Goal: Task Accomplishment & Management: Complete application form

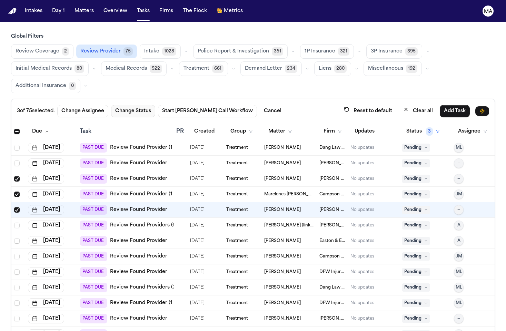
click at [111, 105] on button "Change Status" at bounding box center [133, 111] width 44 height 12
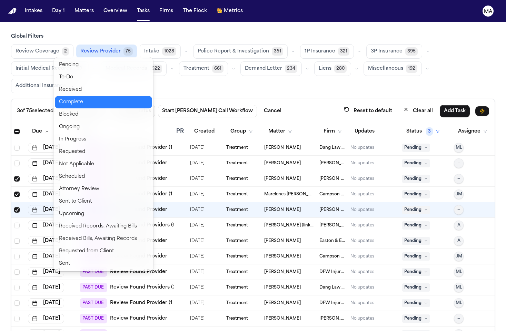
click at [75, 96] on button "Complete" at bounding box center [103, 102] width 97 height 12
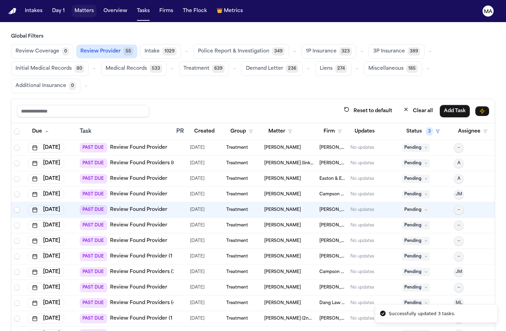
click at [72, 7] on button "Matters" at bounding box center [84, 11] width 25 height 12
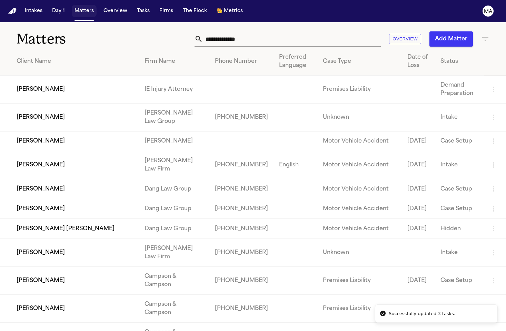
click at [72, 6] on button "Matters" at bounding box center [84, 11] width 25 height 12
click at [482, 35] on icon "button" at bounding box center [485, 39] width 8 height 8
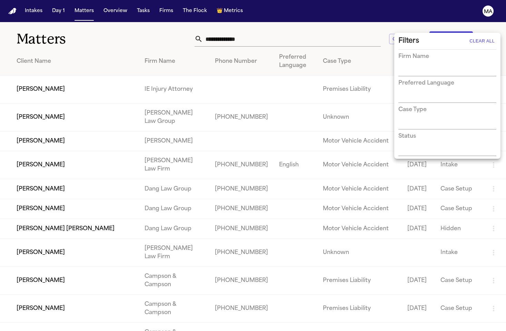
click at [411, 126] on div "Filters Clear All Firm Name Preferred Language Case Type Status" at bounding box center [448, 95] width 104 height 123
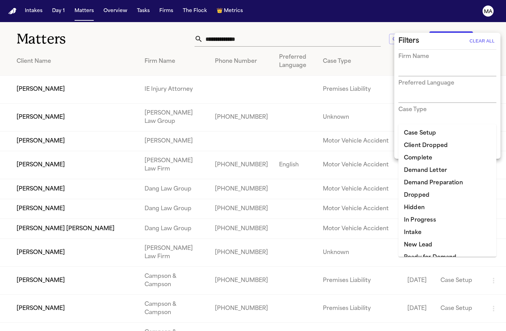
click at [411, 146] on input "text" at bounding box center [443, 151] width 88 height 10
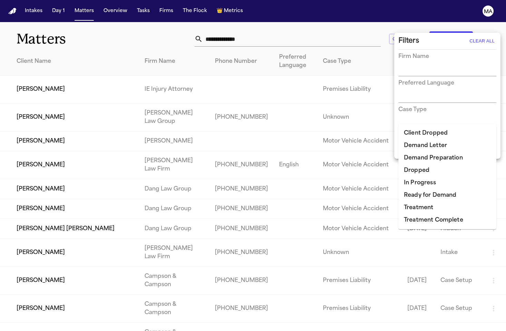
type input "****"
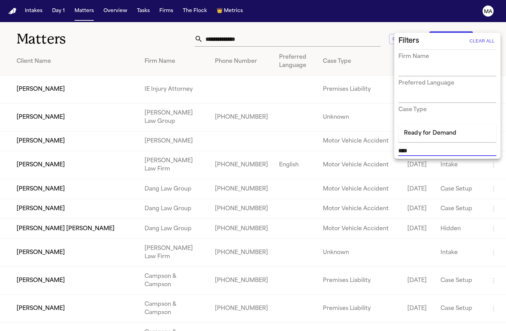
click at [421, 129] on li "Ready for Demand" at bounding box center [448, 133] width 98 height 12
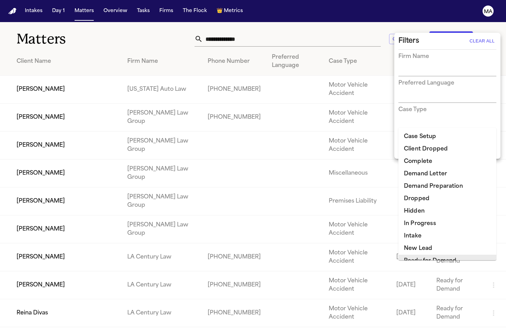
click at [156, 15] on div at bounding box center [253, 165] width 506 height 331
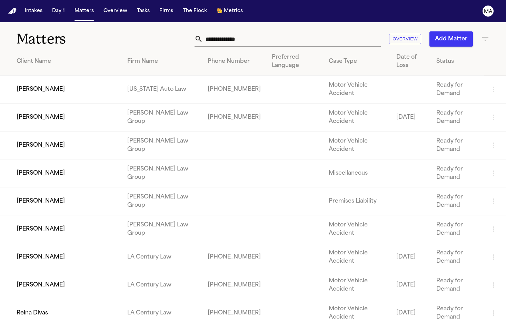
click at [484, 35] on icon "button" at bounding box center [485, 39] width 8 height 8
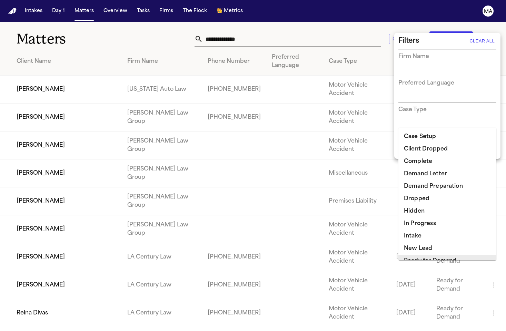
click at [451, 146] on input "text" at bounding box center [464, 151] width 26 height 10
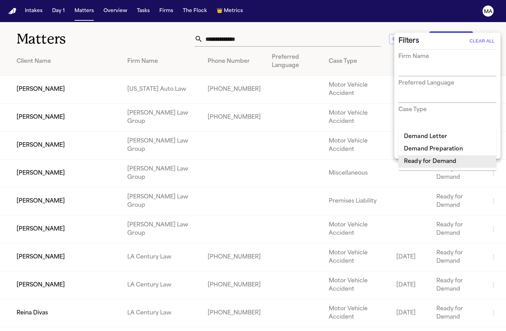
type input "******"
click at [440, 145] on li "Demand Preparation" at bounding box center [448, 149] width 98 height 12
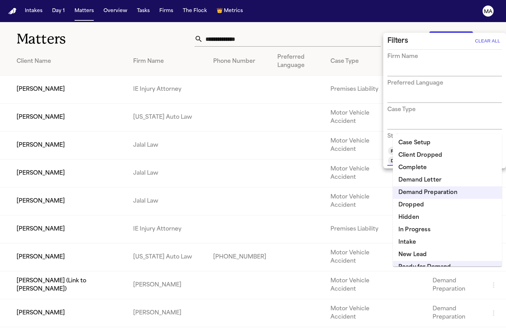
click at [193, 29] on div at bounding box center [253, 165] width 506 height 331
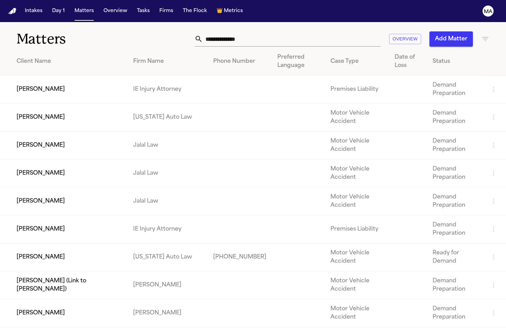
click at [113, 30] on h1 "Matters" at bounding box center [82, 38] width 131 height 17
click at [134, 7] on button "Tasks" at bounding box center [143, 11] width 18 height 12
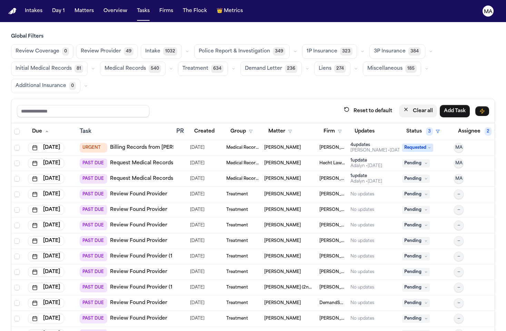
click at [437, 105] on button "Clear all" at bounding box center [418, 111] width 38 height 13
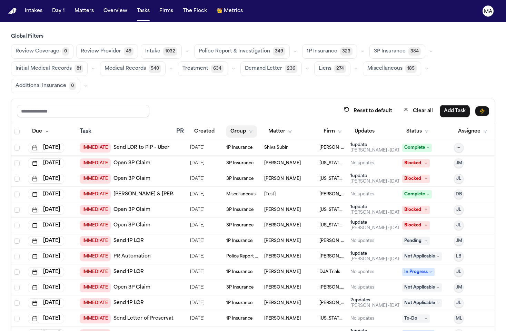
click at [234, 125] on button "Group" at bounding box center [241, 131] width 31 height 12
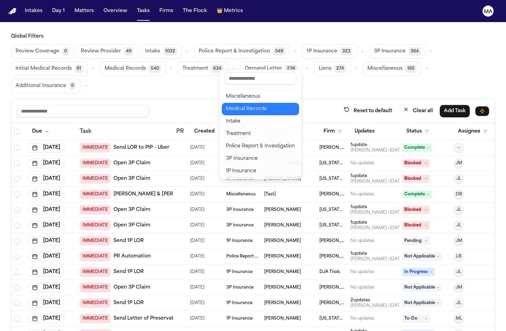
click at [243, 105] on div "Medical Records" at bounding box center [260, 109] width 69 height 8
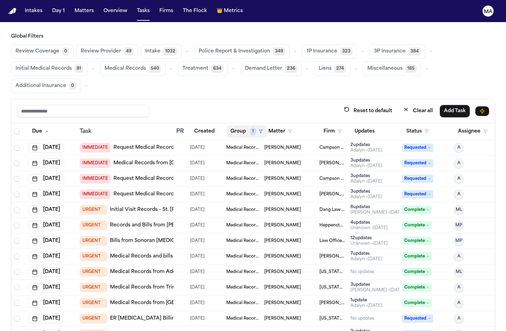
click at [235, 125] on button "Group 1" at bounding box center [246, 131] width 41 height 12
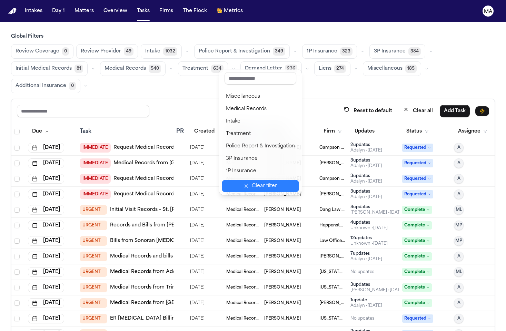
click at [252, 182] on div "Clear filter" at bounding box center [264, 186] width 25 height 8
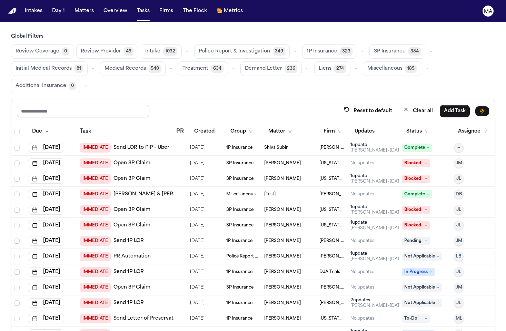
click at [132, 44] on div "Review Coverage 0 Review Provider 49 Intake 1032 Police Report & Investigation …" at bounding box center [253, 68] width 484 height 49
click at [81, 48] on span "Review Provider" at bounding box center [101, 51] width 40 height 7
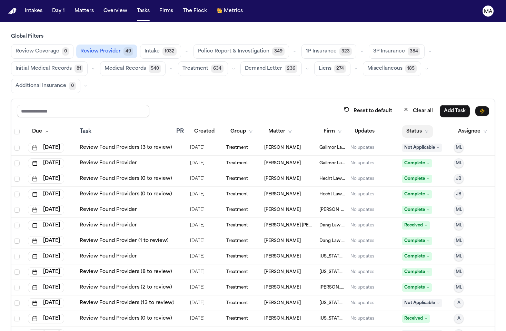
click at [406, 125] on button "Status" at bounding box center [417, 131] width 31 height 12
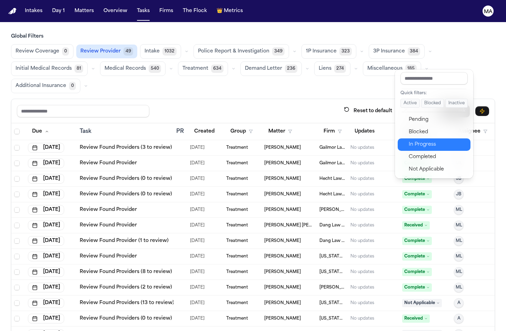
click at [411, 140] on div "In Progress" at bounding box center [438, 144] width 58 height 8
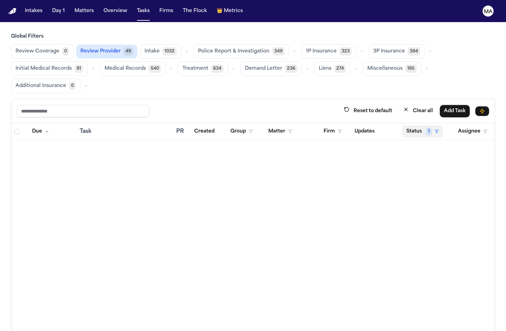
click at [414, 125] on button "Status 1" at bounding box center [422, 131] width 41 height 12
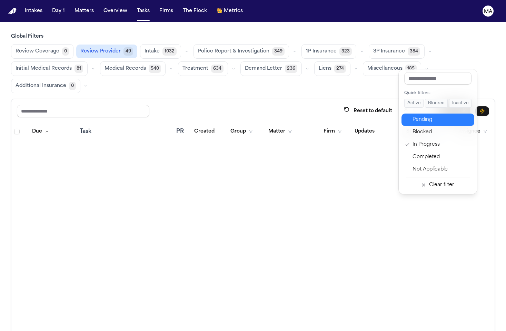
click at [413, 116] on div "Pending" at bounding box center [442, 120] width 58 height 8
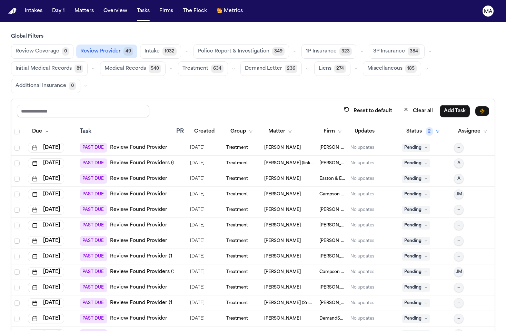
click at [125, 175] on link "Review Found Provider" at bounding box center [138, 178] width 57 height 7
click at [117, 191] on link "Review Found Provider" at bounding box center [138, 194] width 57 height 7
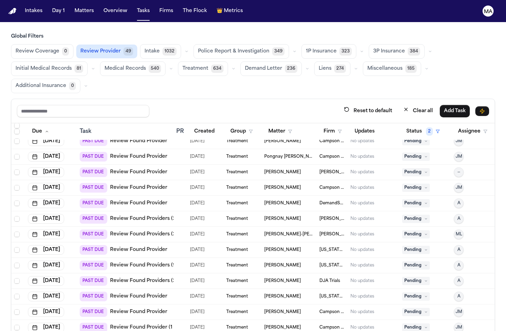
click at [141, 262] on link "Review Found Providers (9 to review)" at bounding box center [156, 265] width 93 height 7
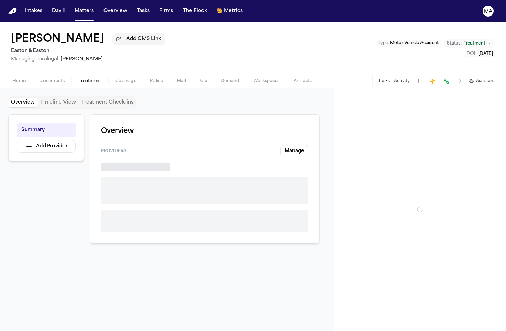
click at [79, 78] on span "Treatment" at bounding box center [90, 81] width 23 height 6
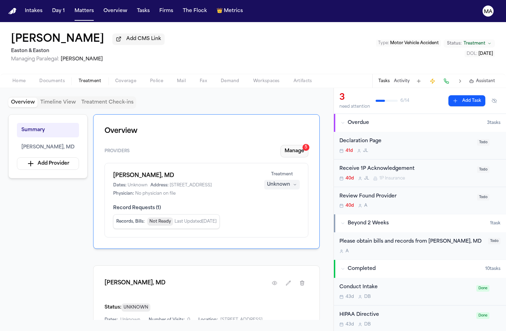
click at [308, 145] on button "Manage 5" at bounding box center [295, 151] width 28 height 12
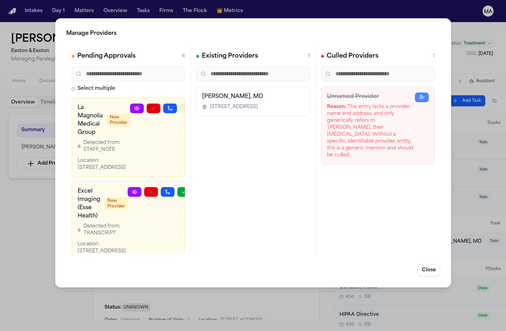
click at [184, 106] on icon "button" at bounding box center [187, 109] width 6 height 6
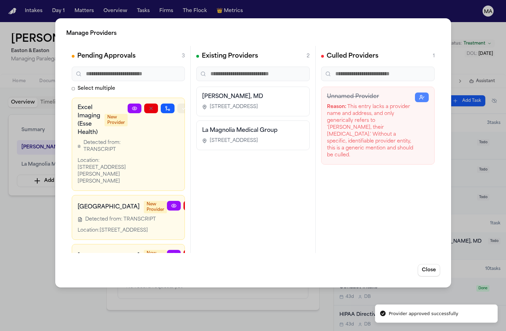
click at [181, 106] on icon "button" at bounding box center [184, 109] width 6 height 6
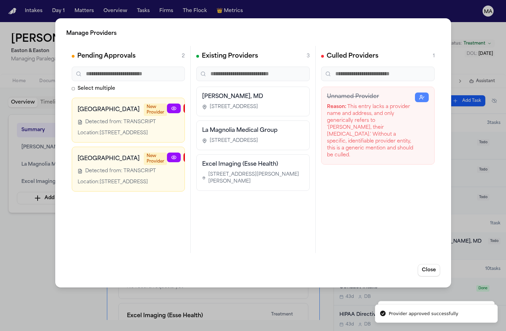
click at [221, 106] on icon "button" at bounding box center [224, 109] width 6 height 6
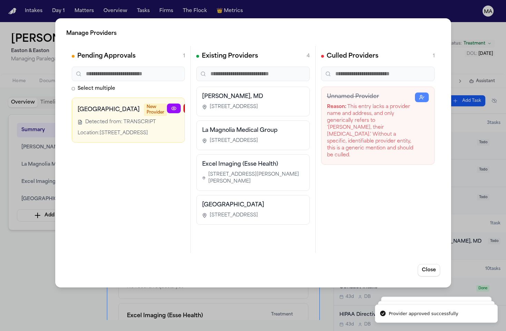
click at [221, 106] on icon "button" at bounding box center [224, 109] width 6 height 6
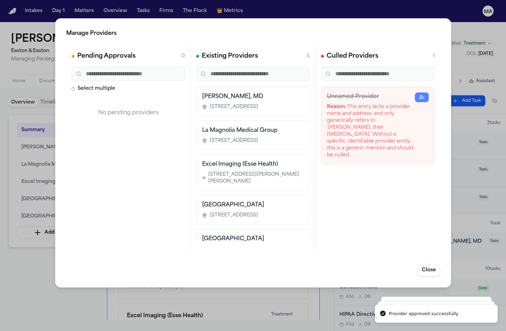
click at [33, 198] on div "Manage Providers Pending Approvals 0 Select multiple No pending providers Exist…" at bounding box center [253, 165] width 506 height 331
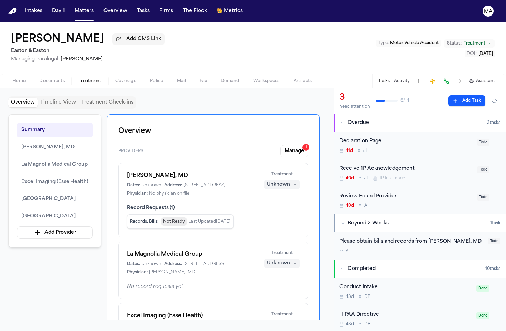
click at [290, 321] on div "Unknown" at bounding box center [278, 324] width 23 height 7
click at [296, 199] on span "Completed" at bounding box center [299, 202] width 27 height 7
click at [290, 260] on div "Unknown" at bounding box center [278, 263] width 23 height 7
click at [294, 166] on span "Completed" at bounding box center [299, 169] width 27 height 7
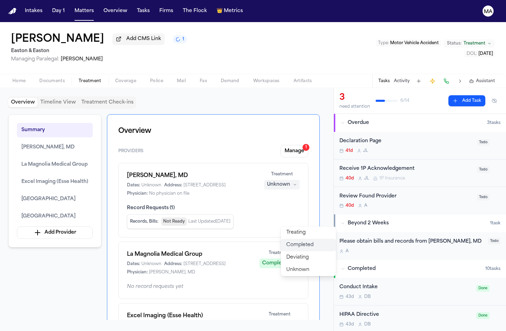
click at [295, 242] on span "Completed" at bounding box center [299, 245] width 27 height 7
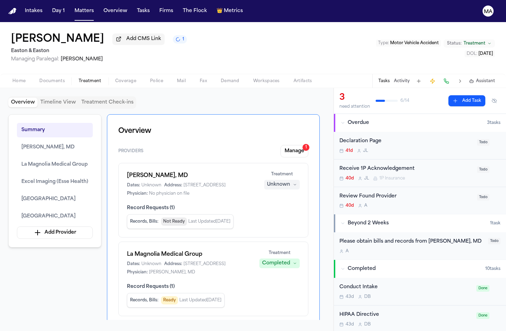
click at [296, 294] on span "Completed" at bounding box center [299, 297] width 27 height 7
click at [290, 181] on div "Unknown" at bounding box center [278, 184] width 23 height 7
click at [301, 120] on button "Completed" at bounding box center [308, 126] width 55 height 12
click at [53, 210] on div "Summary Huy M. Nguyen, MD La Magnolia Medical Group Excel Imaging (Esse Health)…" at bounding box center [166, 217] width 317 height 206
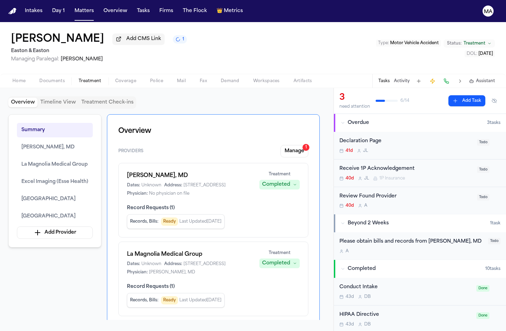
click at [39, 78] on span "Documents" at bounding box center [52, 81] width 26 height 6
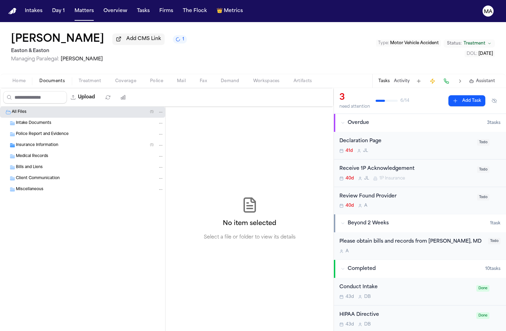
click at [54, 142] on div "Insurance Information ( 1 )" at bounding box center [90, 145] width 148 height 6
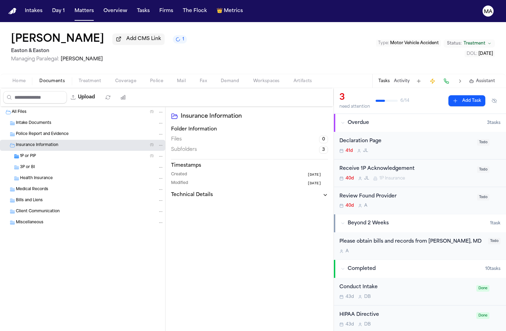
click at [45, 153] on div "1P or PIP ( 1 )" at bounding box center [92, 156] width 144 height 6
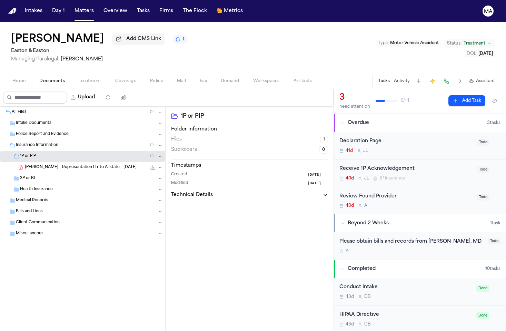
click at [44, 165] on span "C. Lee - Representation Ltr to Allstate - 8.4.25" at bounding box center [81, 168] width 112 height 6
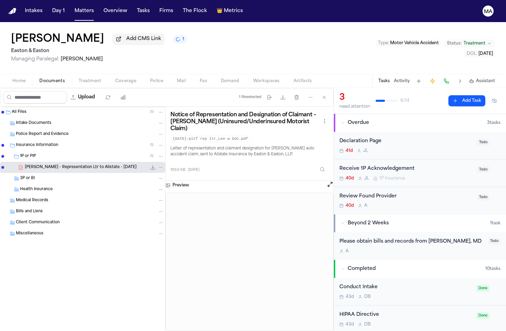
click at [54, 240] on div "All Files ( 1 ) Intake Documents Police Report and Evidence Insurance Informati…" at bounding box center [83, 219] width 166 height 224
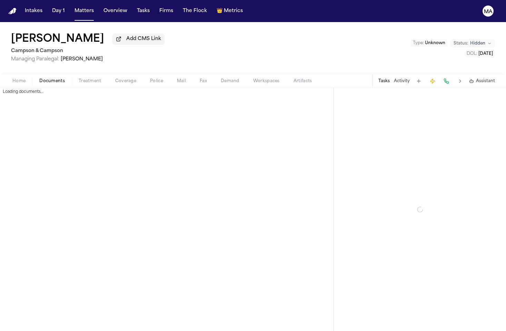
click at [39, 78] on span "Documents" at bounding box center [52, 81] width 26 height 6
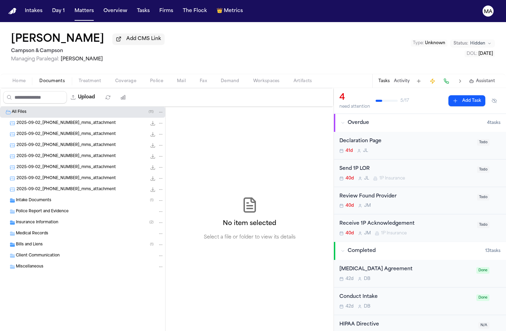
click at [72, 77] on button "Treatment" at bounding box center [90, 81] width 37 height 8
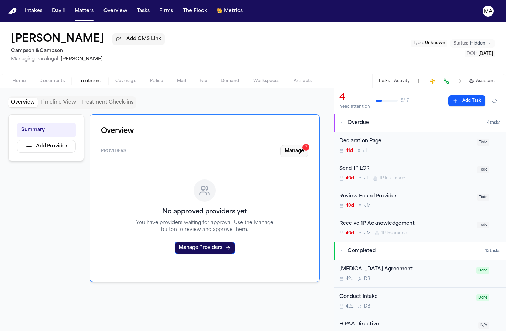
click at [308, 145] on button "Manage 7" at bounding box center [295, 151] width 28 height 12
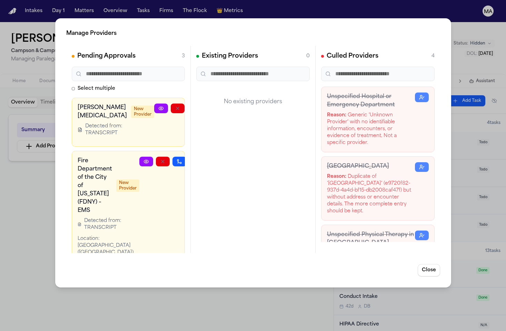
click at [208, 106] on icon "button" at bounding box center [211, 109] width 6 height 6
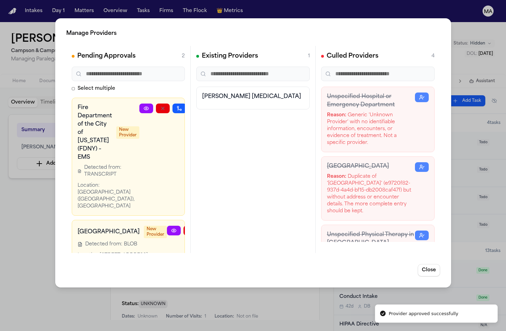
click at [217, 226] on button "button" at bounding box center [224, 231] width 14 height 10
click at [193, 106] on icon "button" at bounding box center [196, 109] width 6 height 6
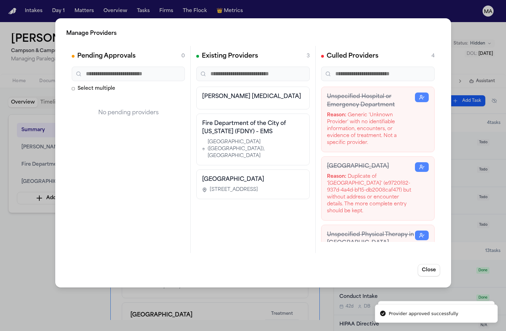
click at [12, 217] on div "Manage Providers Pending Approvals 0 Select multiple No pending providers Exist…" at bounding box center [253, 165] width 506 height 331
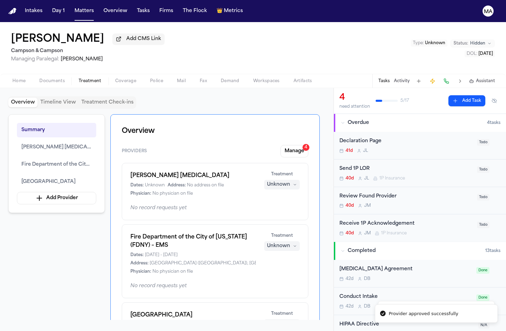
click at [290, 321] on div "Unknown" at bounding box center [278, 324] width 23 height 7
click at [301, 199] on span "Completed" at bounding box center [300, 202] width 27 height 7
click at [290, 243] on div "Unknown" at bounding box center [278, 246] width 23 height 7
click at [297, 156] on span "Completed" at bounding box center [300, 159] width 27 height 7
click at [290, 181] on div "Unknown" at bounding box center [278, 184] width 23 height 7
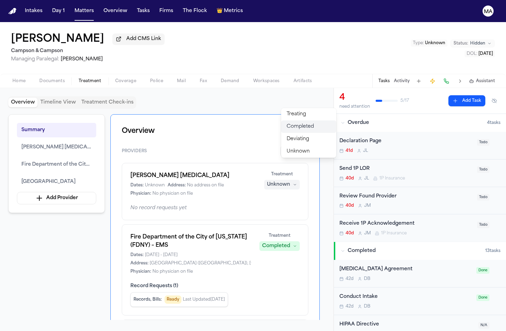
click at [298, 123] on span "Completed" at bounding box center [300, 126] width 27 height 7
click at [91, 164] on div "Summary Stanco MRI Fire Department of the City of New York (FDNY) – EMS Lincoln…" at bounding box center [166, 217] width 317 height 206
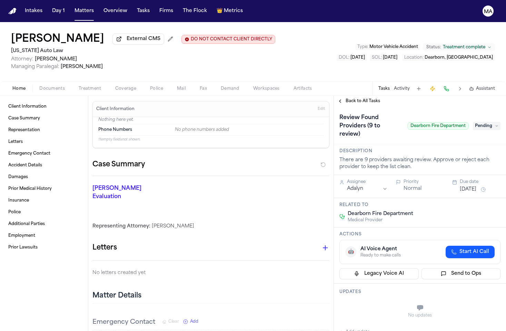
click at [75, 92] on span "button" at bounding box center [90, 92] width 31 height 1
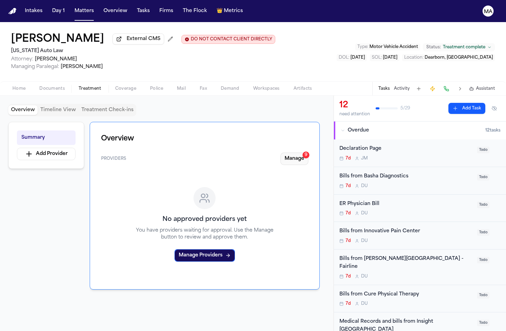
click at [305, 153] on button "Manage 9" at bounding box center [295, 159] width 28 height 12
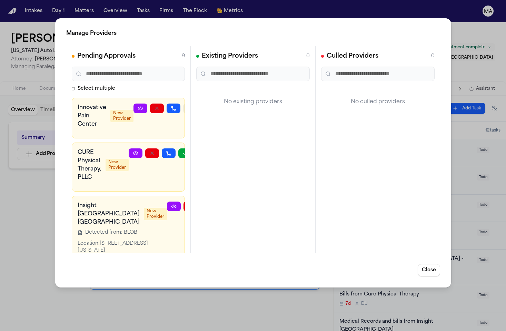
click at [183, 104] on button "button" at bounding box center [190, 109] width 14 height 10
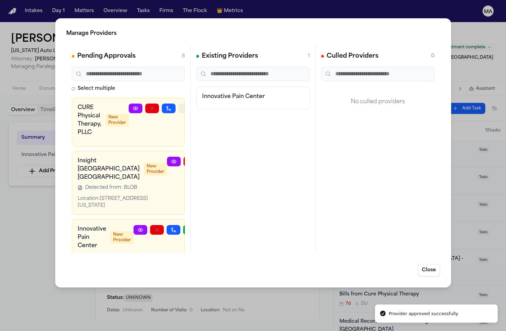
click at [178, 104] on button "button" at bounding box center [185, 109] width 14 height 10
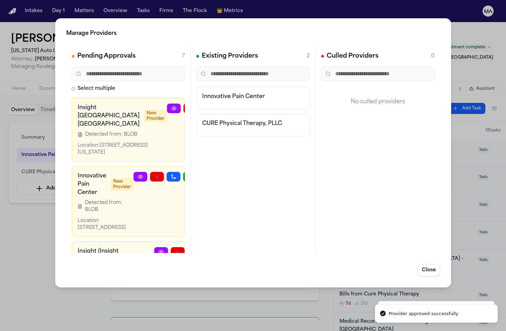
click at [221, 106] on icon "button" at bounding box center [224, 109] width 6 height 6
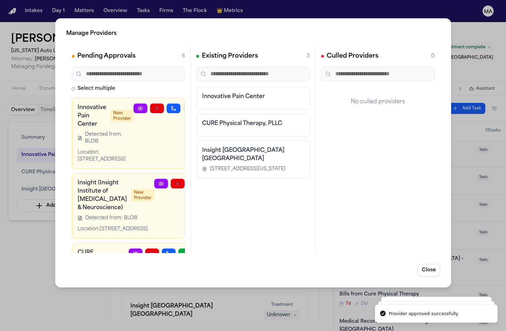
click at [187, 106] on icon "button" at bounding box center [190, 109] width 6 height 6
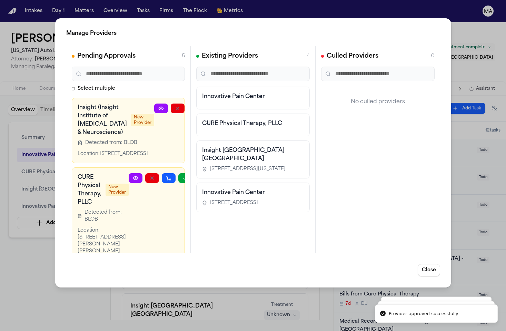
click at [208, 106] on icon "button" at bounding box center [211, 109] width 6 height 6
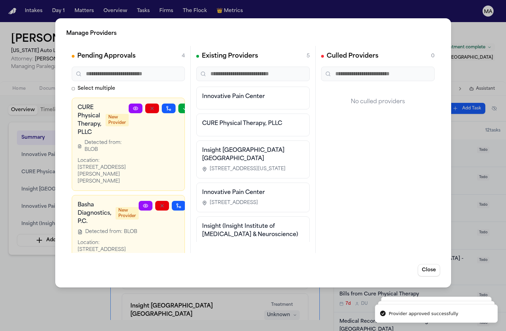
click at [171, 104] on button "button" at bounding box center [169, 109] width 14 height 10
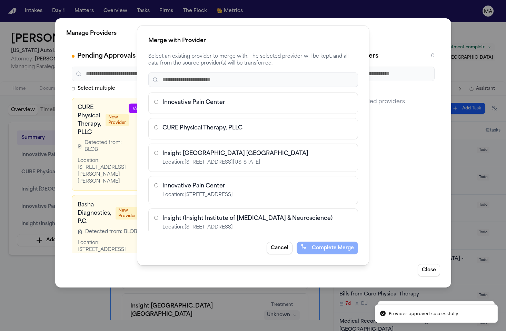
click at [176, 75] on div "Merge with Provider Select an existing provider to merge with. The selected pro…" at bounding box center [253, 165] width 506 height 331
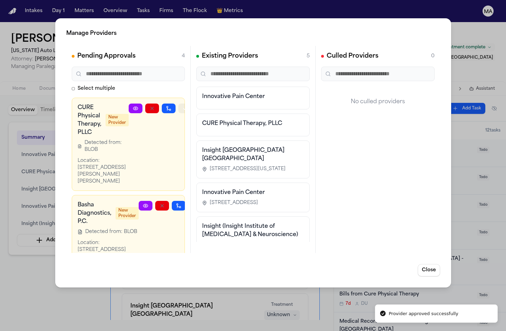
click at [183, 106] on icon "button" at bounding box center [186, 109] width 6 height 6
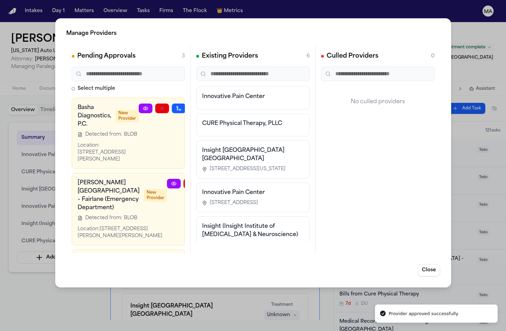
click at [193, 106] on icon "button" at bounding box center [196, 109] width 6 height 6
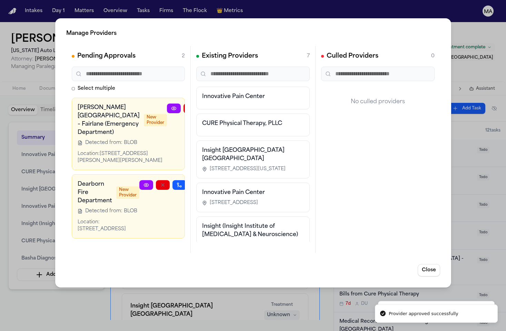
click at [221, 106] on icon "button" at bounding box center [224, 109] width 6 height 6
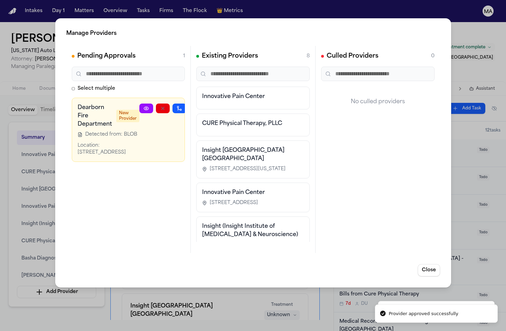
click at [193, 106] on icon "button" at bounding box center [196, 109] width 6 height 6
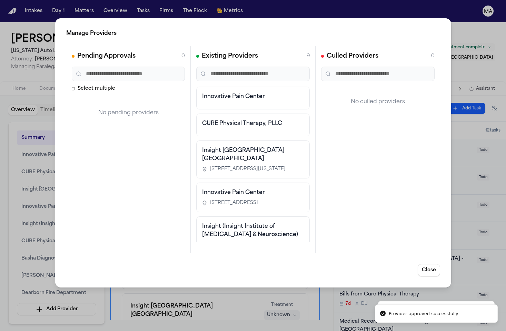
click at [47, 215] on div "Manage Providers Pending Approvals 0 Select multiple No pending providers Exist…" at bounding box center [253, 165] width 506 height 331
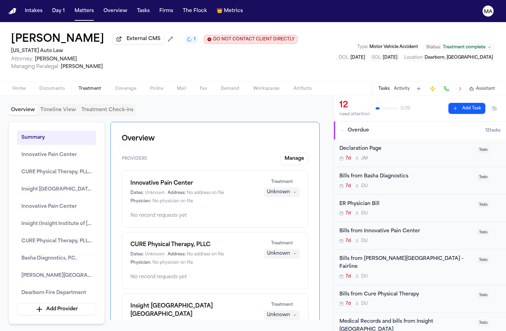
click at [39, 86] on span "Documents" at bounding box center [52, 89] width 26 height 6
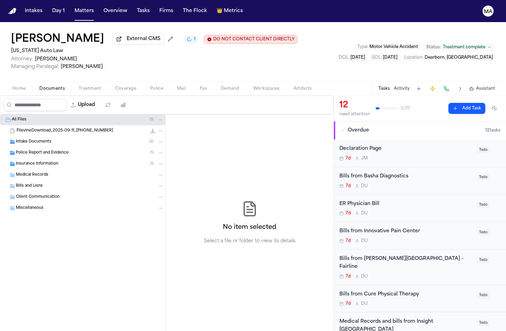
click at [43, 125] on div "FilevineDownload_2025-09-11_[PHONE_NUMBER] 104.4 MB" at bounding box center [82, 130] width 165 height 11
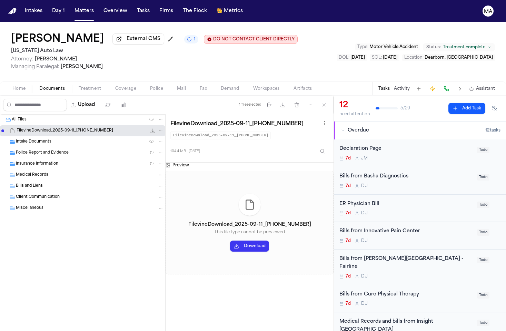
click at [41, 136] on div "Intake Documents ( 2 )" at bounding box center [82, 141] width 165 height 11
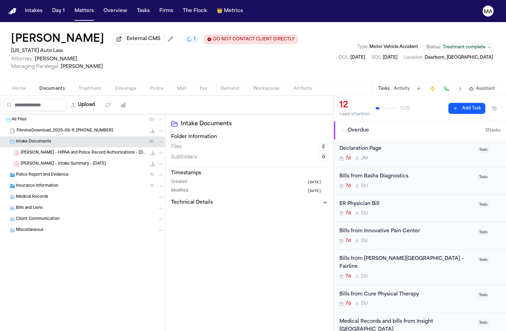
click at [47, 172] on span "Police Report and Evidence" at bounding box center [42, 175] width 53 height 6
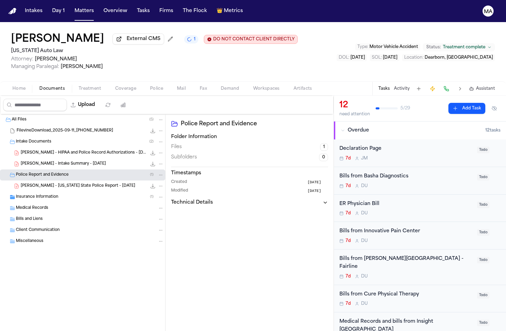
click at [45, 194] on span "Insurance Information" at bounding box center [37, 197] width 42 height 6
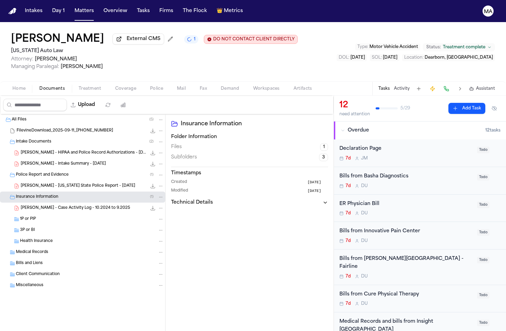
click at [45, 205] on span "[PERSON_NAME] - Case Activity Log - 10.2024 to 9.2025" at bounding box center [75, 208] width 109 height 6
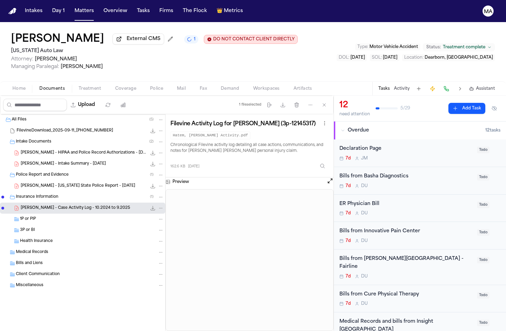
click at [38, 183] on span "[PERSON_NAME] - [US_STATE] State Police Report - [DATE]" at bounding box center [78, 186] width 115 height 6
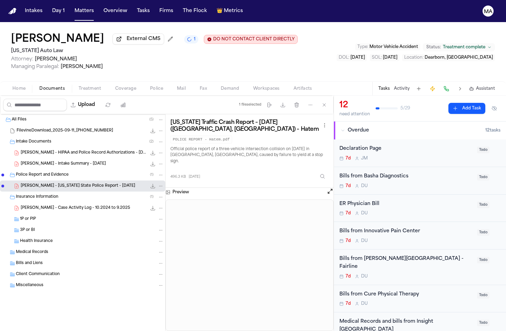
click at [45, 161] on span "[PERSON_NAME] - Intake Summary - [DATE]" at bounding box center [63, 164] width 85 height 6
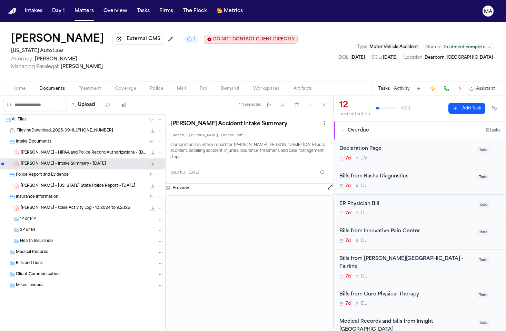
click at [33, 150] on span "[PERSON_NAME] - HIPAA and Police Record Authorizations - [DATE]" at bounding box center [84, 153] width 126 height 6
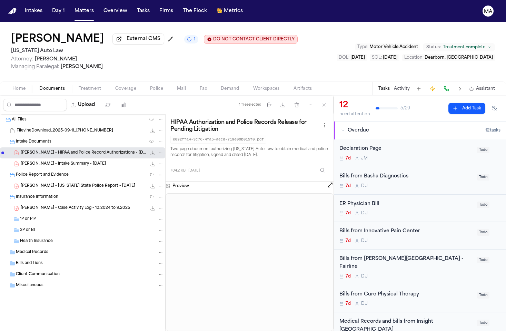
click at [104, 63] on span "Managing Paralegal: [PERSON_NAME]" at bounding box center [154, 66] width 287 height 7
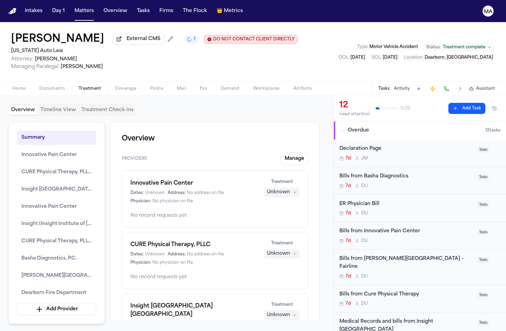
click at [79, 86] on span "Treatment" at bounding box center [90, 89] width 23 height 6
click at [72, 233] on div "Summary Innovative Pain Center CURE Physical Therapy, PLLC Insight Hospital & M…" at bounding box center [166, 221] width 317 height 198
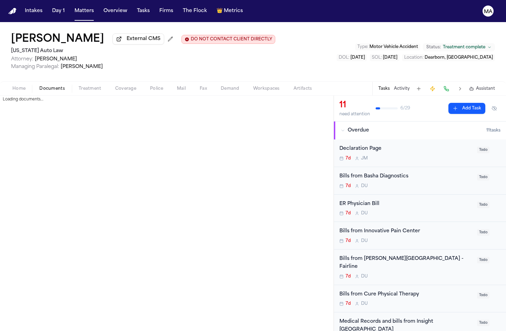
click at [39, 86] on span "Documents" at bounding box center [52, 89] width 26 height 6
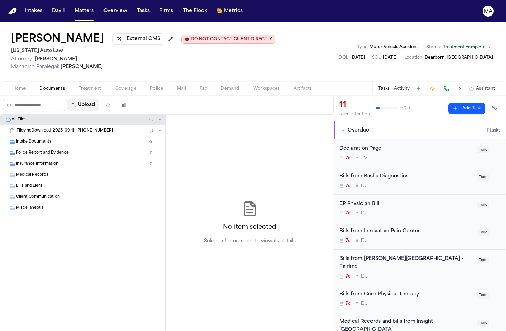
click at [67, 99] on button "Upload" at bounding box center [83, 105] width 32 height 12
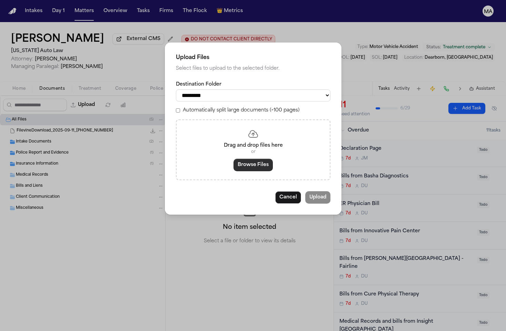
click at [257, 159] on button "Browse Files" at bounding box center [253, 165] width 39 height 12
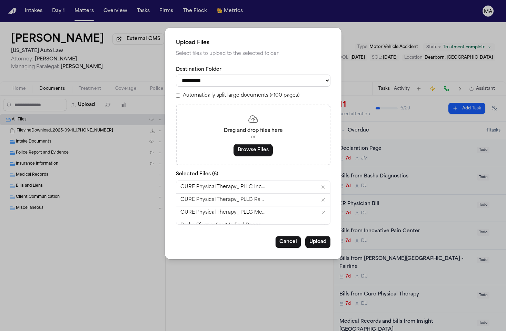
click at [215, 92] on label "Automatically split large documents (>100 pages)" at bounding box center [241, 95] width 117 height 7
click at [305, 236] on button "Upload" at bounding box center [317, 242] width 25 height 12
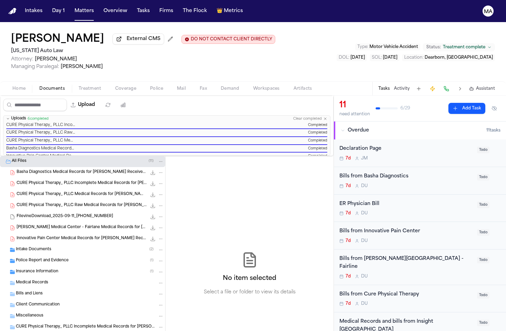
click at [79, 86] on span "Treatment" at bounding box center [90, 89] width 23 height 6
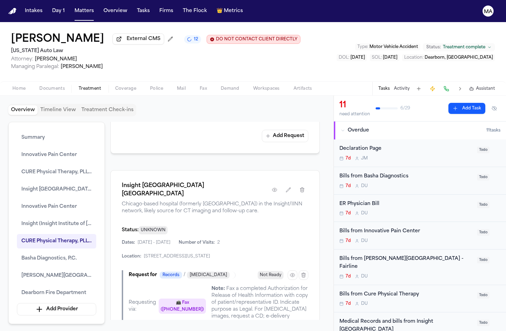
scroll to position [1019, 0]
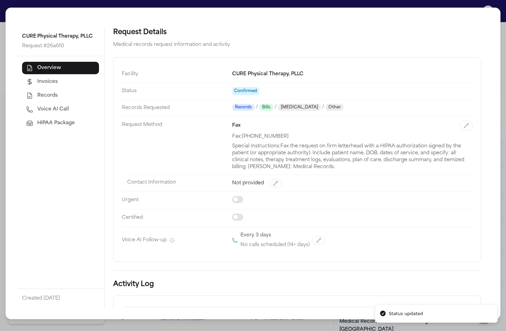
click at [211, 3] on div "CURE Physical Therapy, PLLC Request # 26a6f0 Overview Invoices Records Voice AI…" at bounding box center [253, 165] width 506 height 331
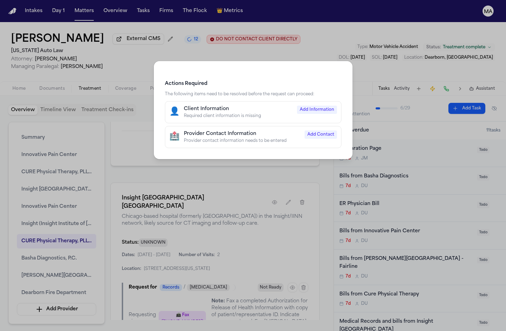
click at [268, 62] on div "Actions Required The following items need to be resolved before the request can…" at bounding box center [253, 165] width 506 height 331
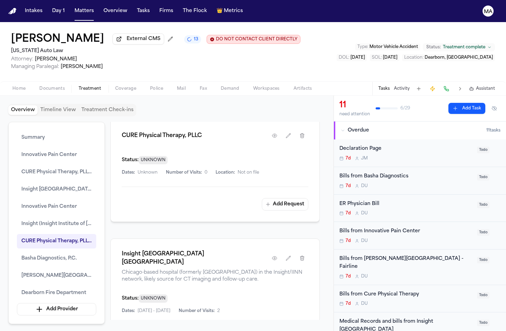
scroll to position [977, 0]
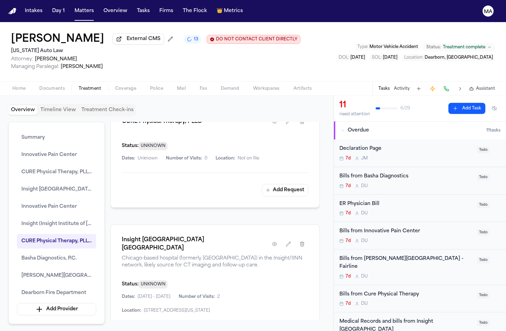
click at [69, 241] on div "Summary Innovative Pain Center CURE Physical Therapy, PLLC Insight Hospital & M…" at bounding box center [166, 221] width 317 height 198
click at [245, 40] on div "[PERSON_NAME] External CMS 11 DO NOT CONTACT CLIENT DIRECTLY DO NOT CONTACT [US…" at bounding box center [253, 51] width 506 height 59
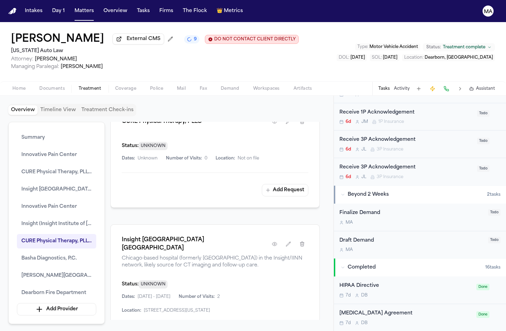
scroll to position [0, 0]
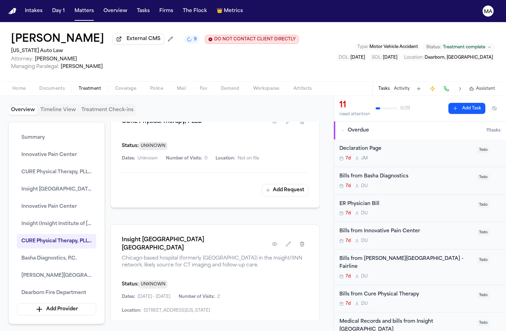
click at [253, 122] on div "Overview Providers Manage Innovative Pain Center Dates: Unknown Address: No add…" at bounding box center [214, 221] width 209 height 198
click at [72, 8] on button "Matters" at bounding box center [84, 11] width 25 height 12
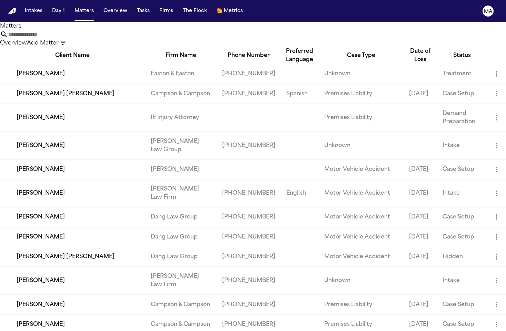
click at [67, 39] on icon "button" at bounding box center [63, 43] width 8 height 8
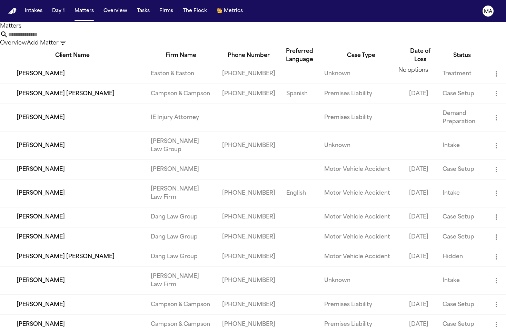
type input "*"
type input "***"
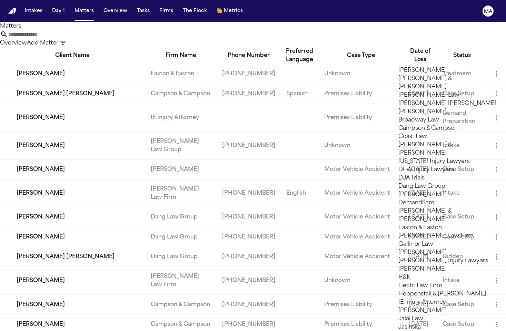
click at [461, 331] on div at bounding box center [253, 331] width 506 height 0
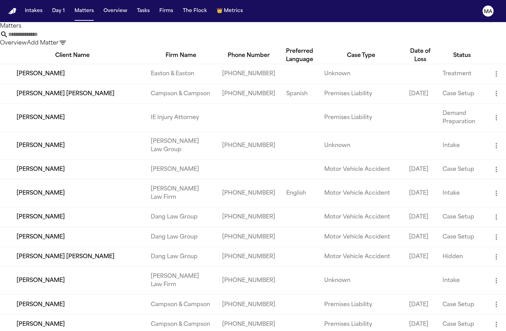
click at [59, 39] on button "Add Matter" at bounding box center [43, 43] width 32 height 8
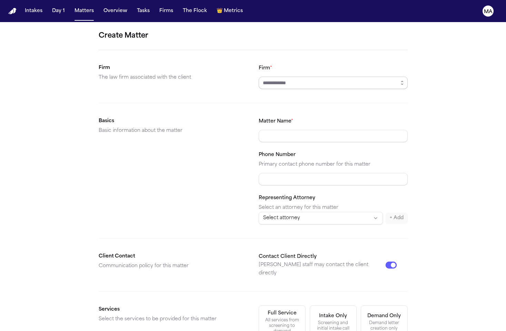
click at [284, 77] on input "Firm *" at bounding box center [333, 83] width 149 height 12
type input "**********"
click at [405, 210] on div "**********" at bounding box center [253, 260] width 506 height 477
click at [365, 320] on div "Demand letter creation only" at bounding box center [384, 325] width 38 height 11
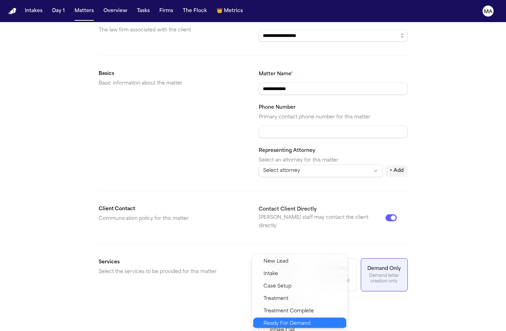
click at [274, 320] on span "Ready For Demand" at bounding box center [287, 324] width 47 height 8
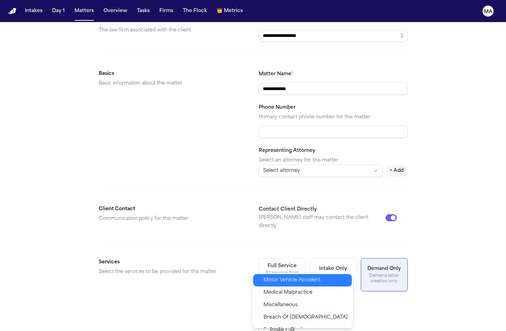
click at [275, 277] on span "Motor Vehicle Accident" at bounding box center [292, 280] width 57 height 8
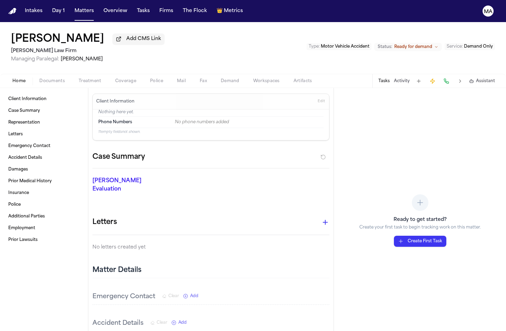
click at [39, 78] on span "Documents" at bounding box center [52, 81] width 26 height 6
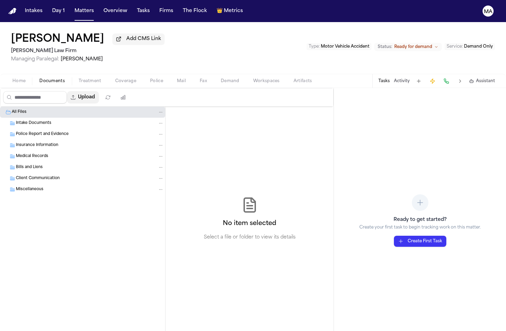
click at [67, 91] on button "Upload" at bounding box center [83, 97] width 32 height 12
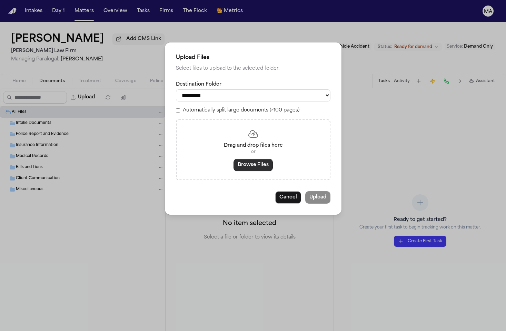
click at [246, 159] on button "Browse Files" at bounding box center [253, 165] width 39 height 12
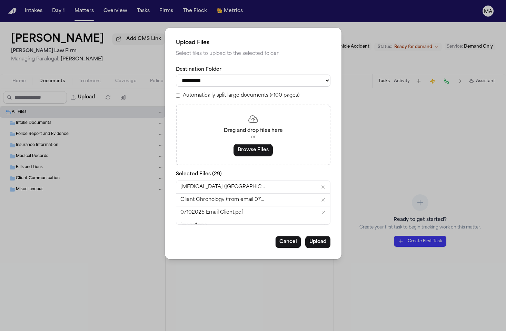
click at [222, 92] on label "Automatically split large documents (>100 pages)" at bounding box center [241, 95] width 117 height 7
click at [305, 236] on button "Upload" at bounding box center [317, 242] width 25 height 12
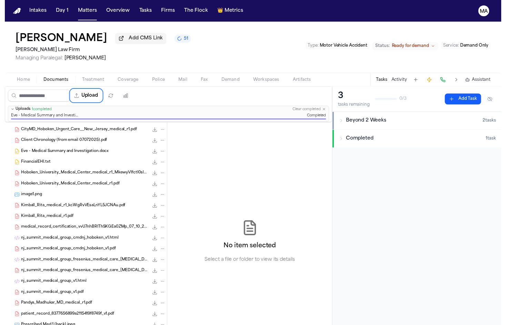
scroll to position [63, 0]
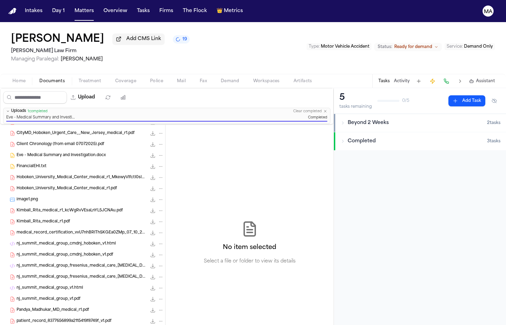
click at [86, 10] on nav "Intakes Day 1 Matters Overview Tasks Firms The Flock 👑 Metrics MA" at bounding box center [253, 11] width 506 height 22
click at [90, 10] on nav "Intakes Day 1 Matters Overview Tasks Firms The Flock 👑 Metrics MA" at bounding box center [253, 11] width 506 height 22
click at [134, 7] on button "Tasks" at bounding box center [143, 11] width 18 height 12
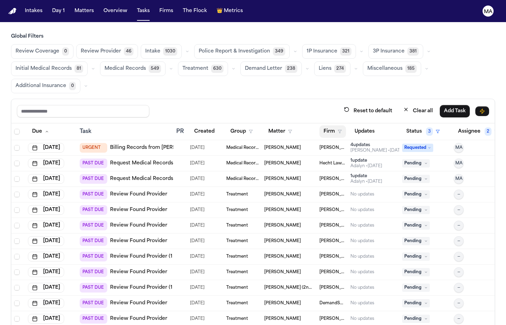
click at [323, 125] on button "Firm" at bounding box center [333, 131] width 27 height 12
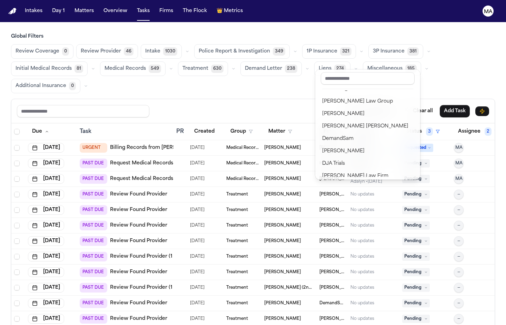
scroll to position [29, 0]
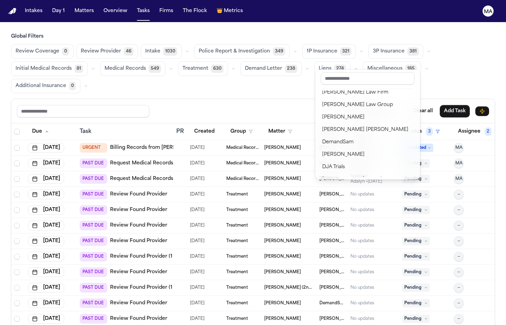
click at [342, 213] on div "[PERSON_NAME]" at bounding box center [367, 217] width 91 height 8
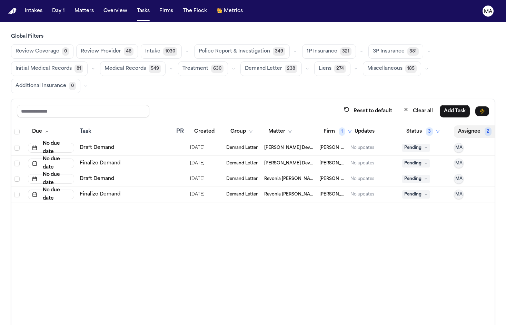
click at [460, 125] on button "Assignee 2" at bounding box center [478, 131] width 49 height 12
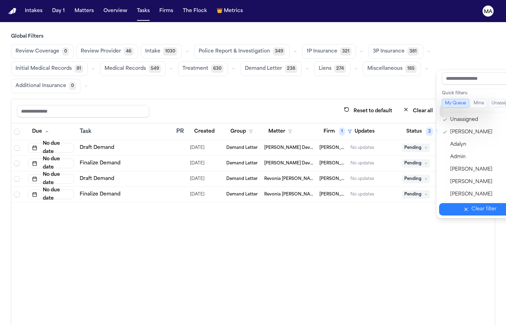
click at [472, 205] on div "Clear filter" at bounding box center [484, 209] width 25 height 8
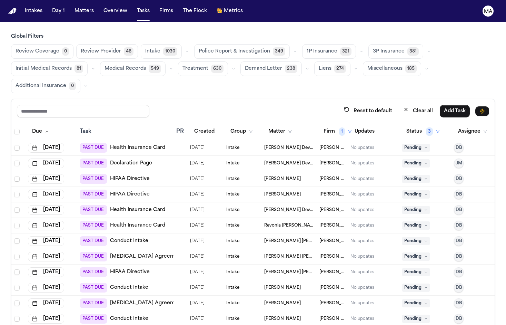
scroll to position [0, 0]
click at [226, 125] on button "Group" at bounding box center [241, 131] width 31 height 12
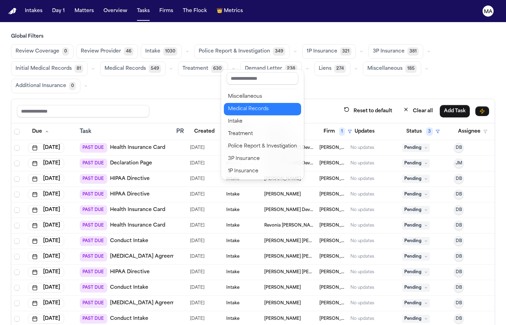
click at [242, 105] on div "Medical Records" at bounding box center [262, 109] width 69 height 8
